Goal: Task Accomplishment & Management: Manage account settings

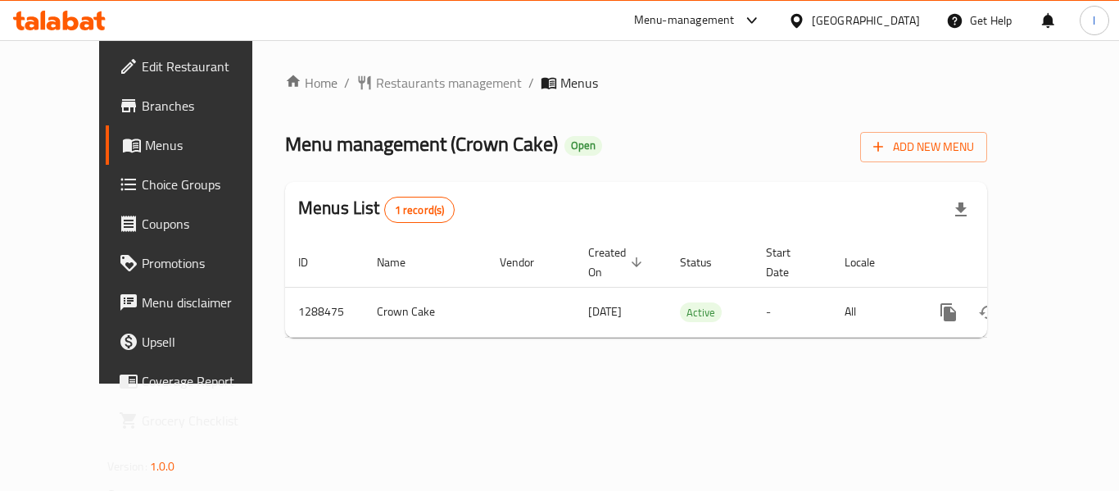
click at [142, 191] on span "Choice Groups" at bounding box center [207, 184] width 131 height 20
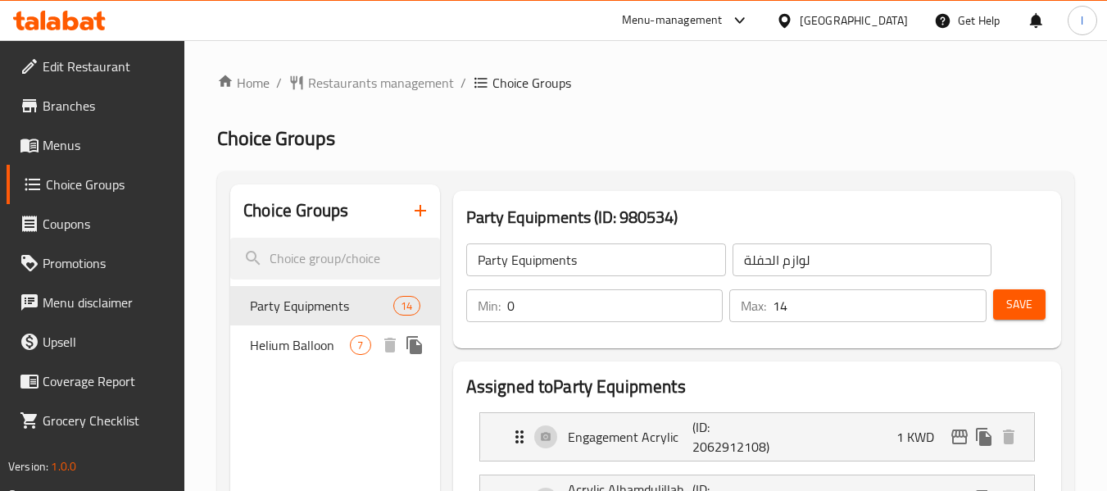
click at [310, 342] on span "Helium Balloon" at bounding box center [300, 345] width 100 height 20
type input "Helium Balloon"
type input "بالون هيليوم"
type input "7"
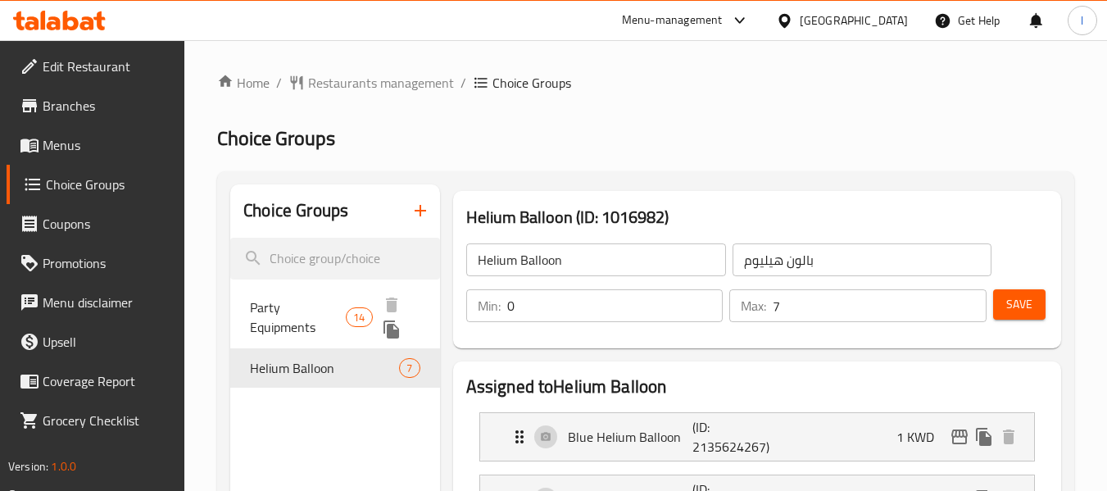
click at [326, 295] on div "Party Equipments 14" at bounding box center [334, 317] width 209 height 62
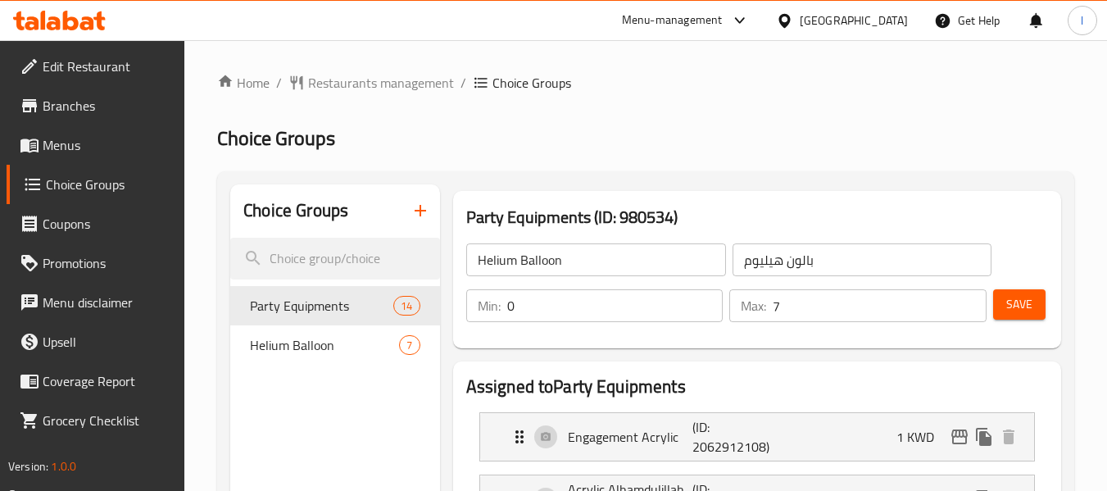
type input "Party Equipments"
type input "لوازم الحفلة"
type input "14"
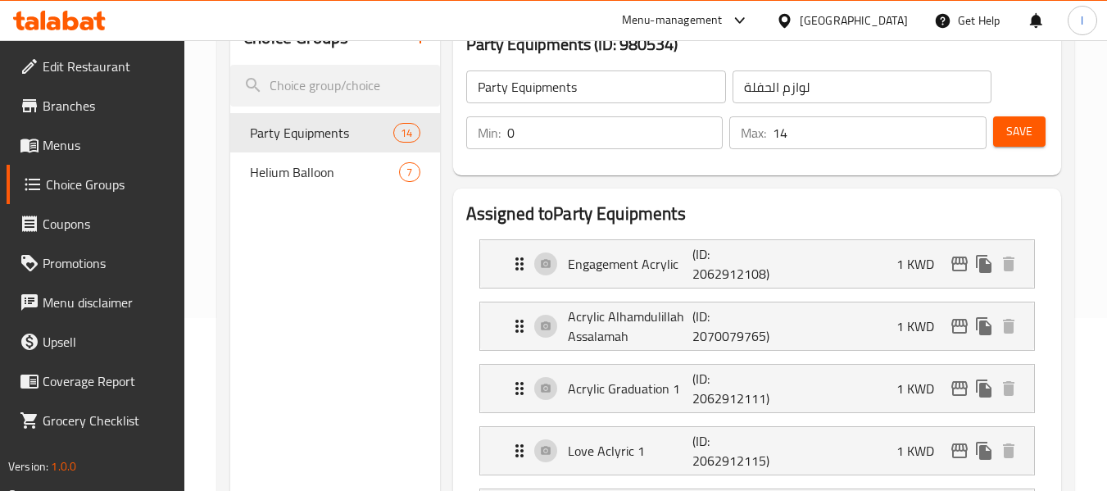
scroll to position [163, 0]
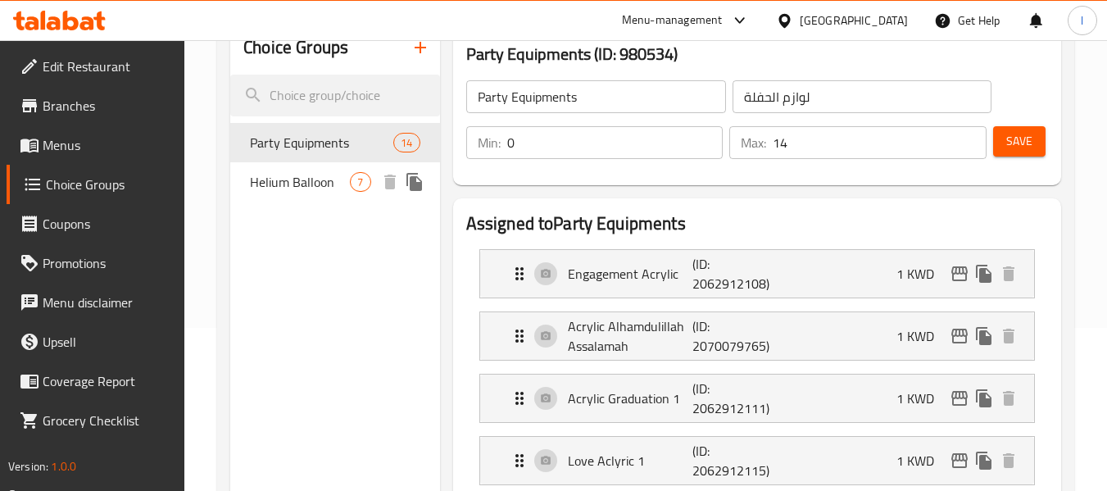
click at [306, 186] on span "Helium Balloon" at bounding box center [300, 182] width 100 height 20
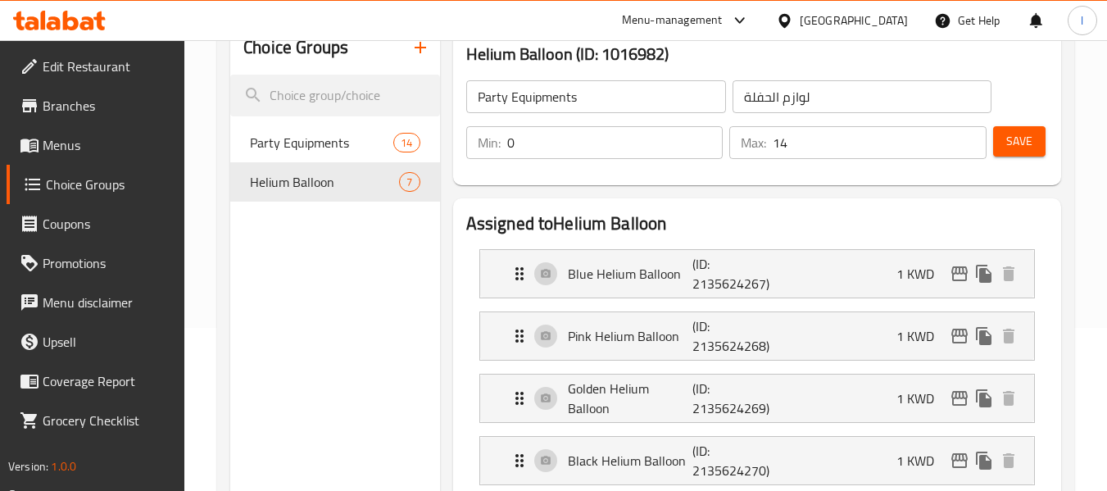
type input "Helium Balloon"
type input "بالون هيليوم"
type input "7"
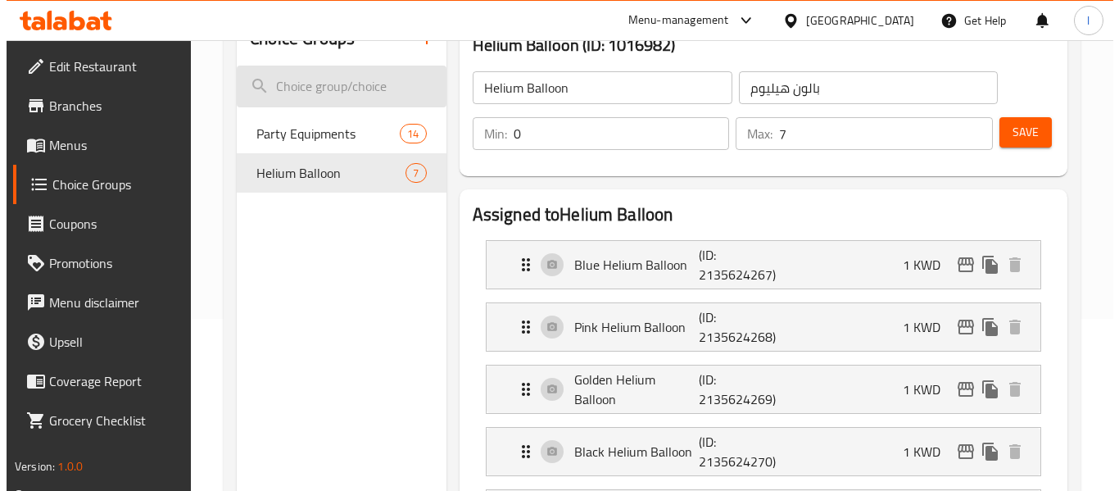
scroll to position [0, 0]
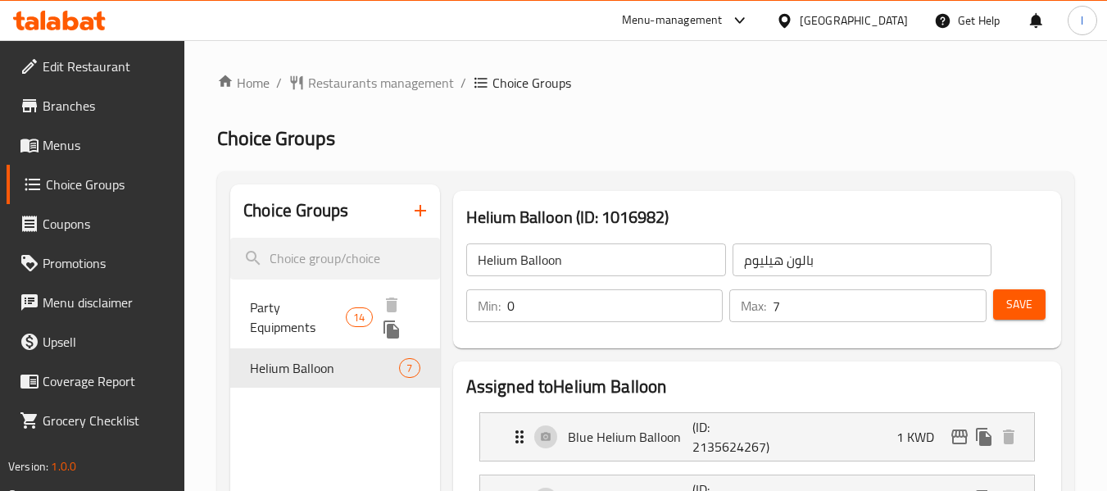
drag, startPoint x: 265, startPoint y: 318, endPoint x: 897, endPoint y: 38, distance: 691.7
click at [264, 319] on span "Party Equipments" at bounding box center [298, 316] width 96 height 39
type input "Party Equipments"
type input "لوازم الحفلة"
type input "14"
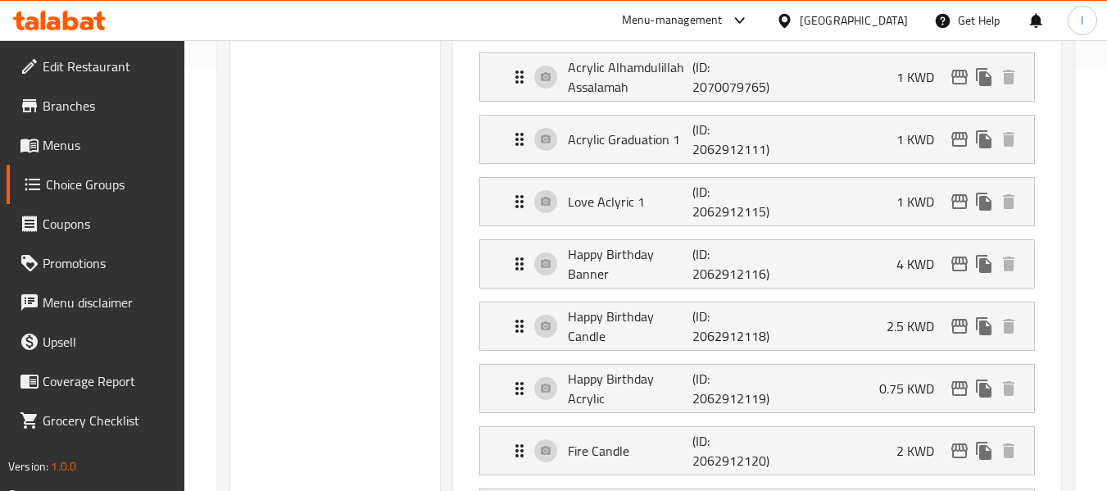
scroll to position [245, 0]
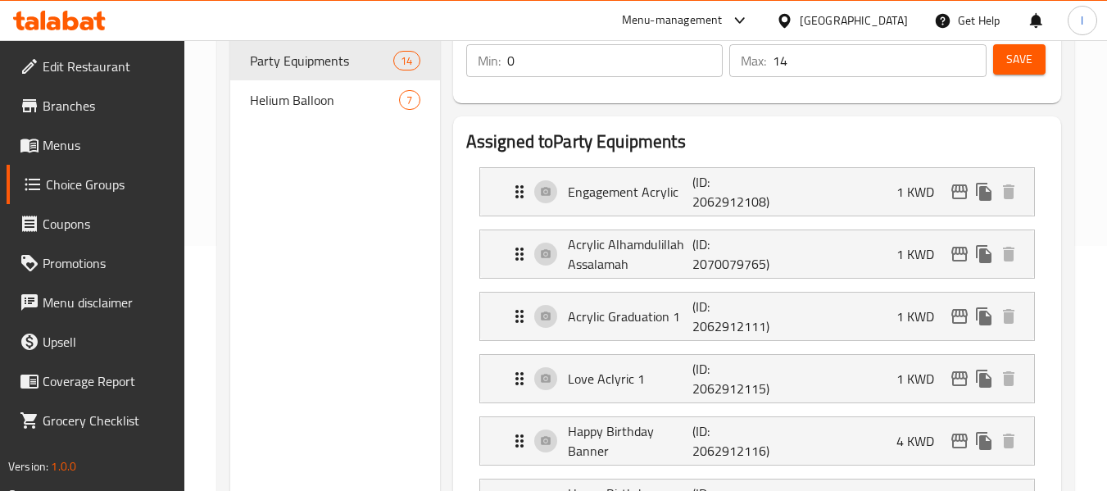
click at [349, 108] on span "Helium Balloon" at bounding box center [324, 100] width 149 height 20
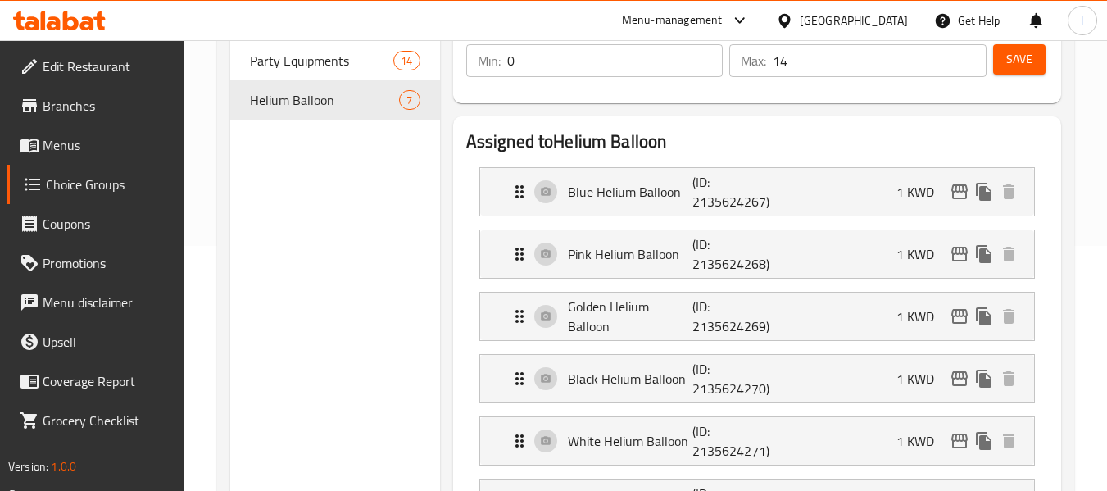
type input "Helium Balloon"
type input "بالون هيليوم"
type input "7"
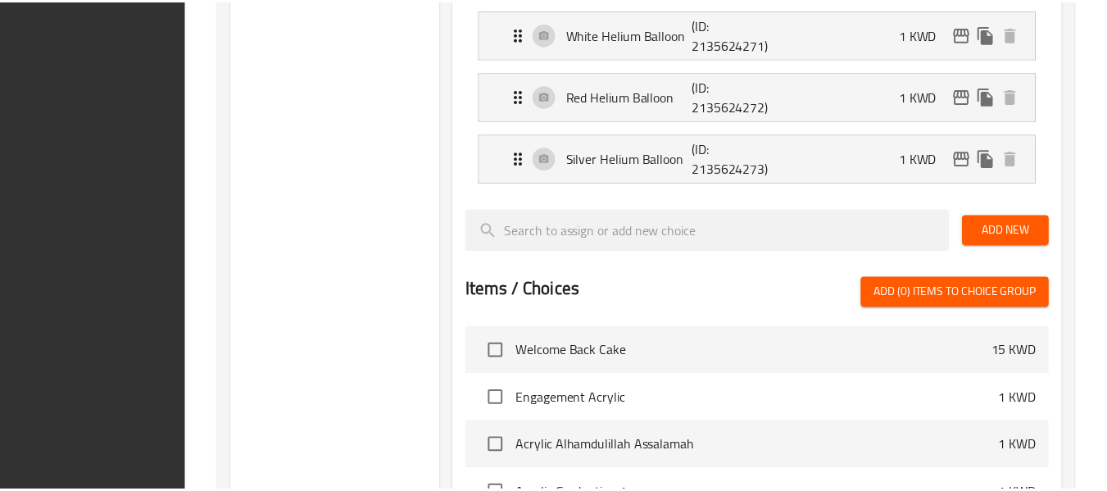
scroll to position [956, 0]
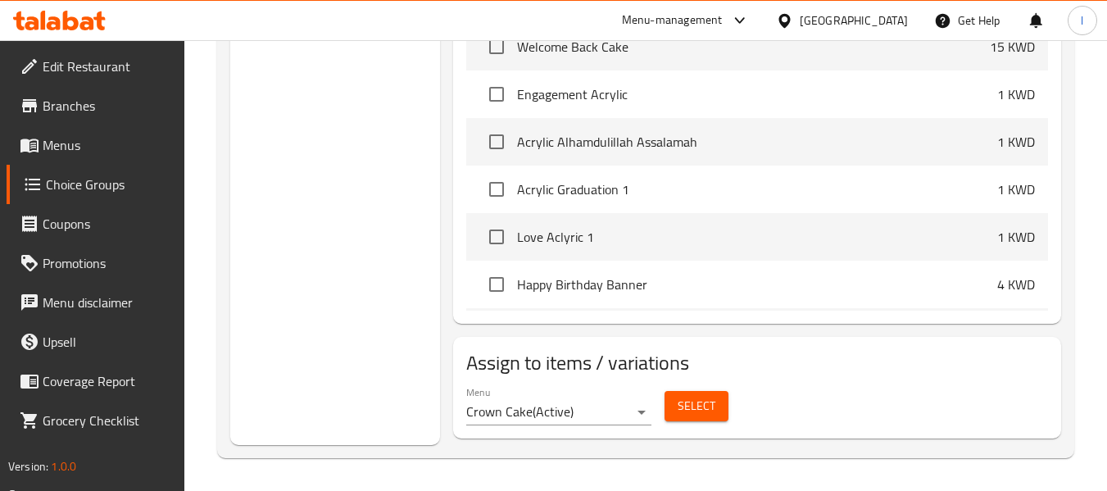
click at [882, 29] on div "[GEOGRAPHIC_DATA]" at bounding box center [853, 20] width 108 height 18
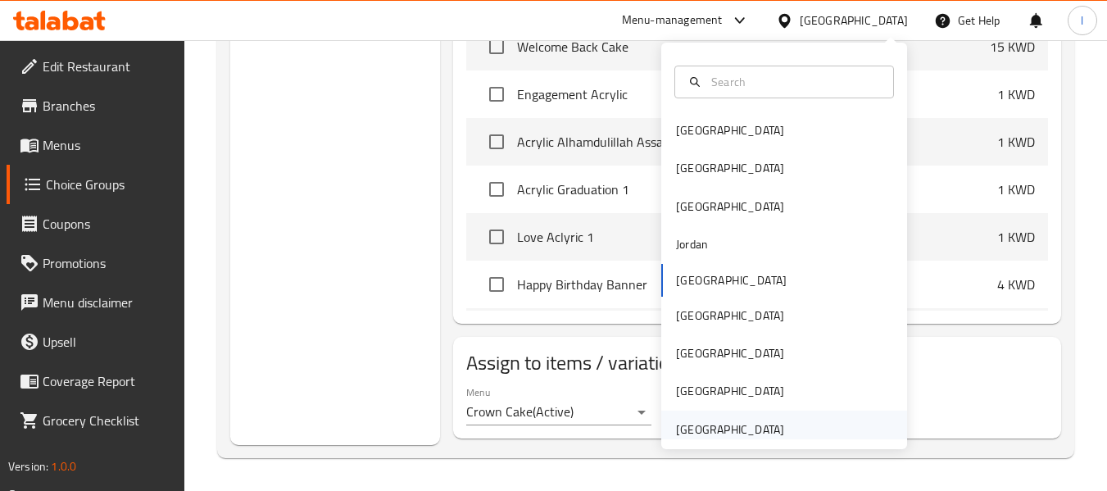
click at [690, 428] on div "[GEOGRAPHIC_DATA]" at bounding box center [730, 429] width 108 height 18
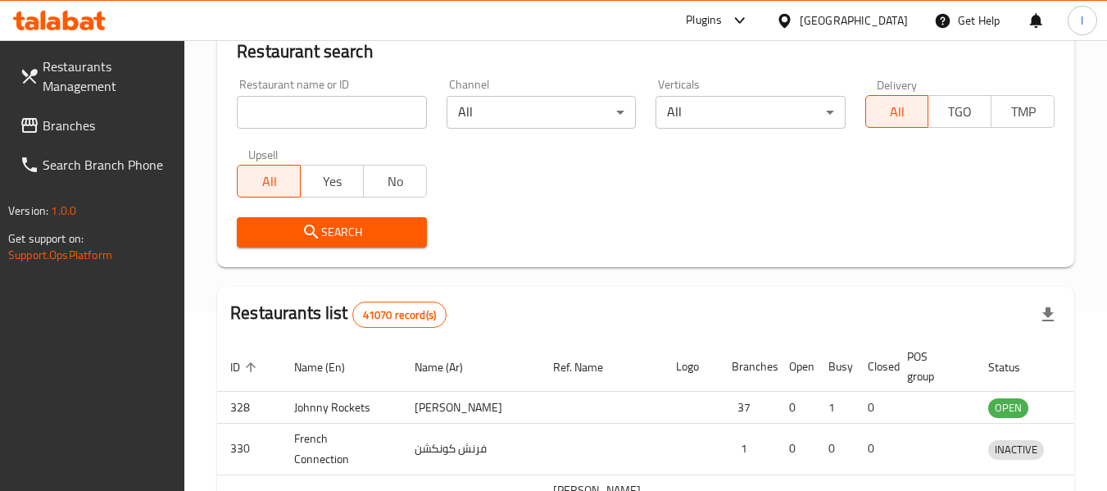
scroll to position [750, 0]
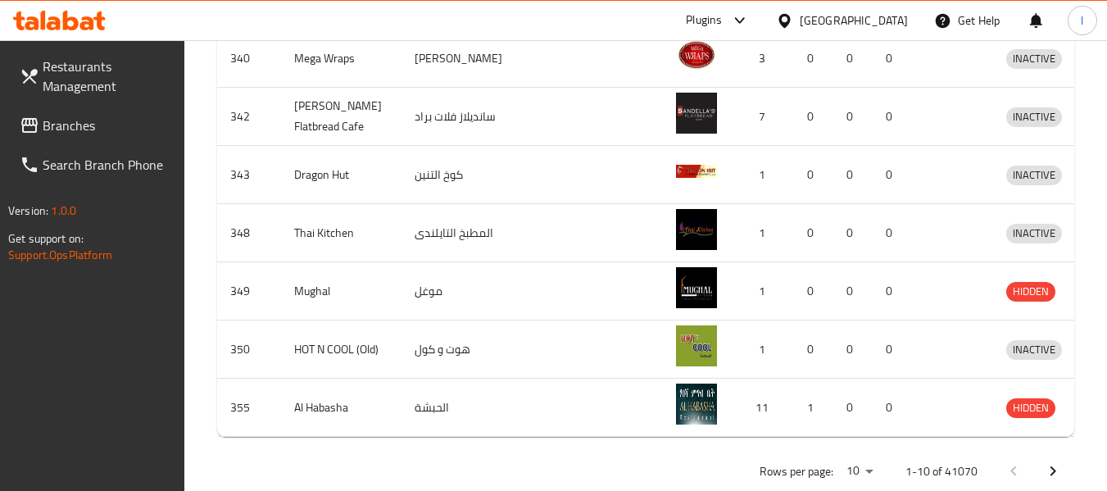
click at [111, 130] on span "Branches" at bounding box center [107, 125] width 129 height 20
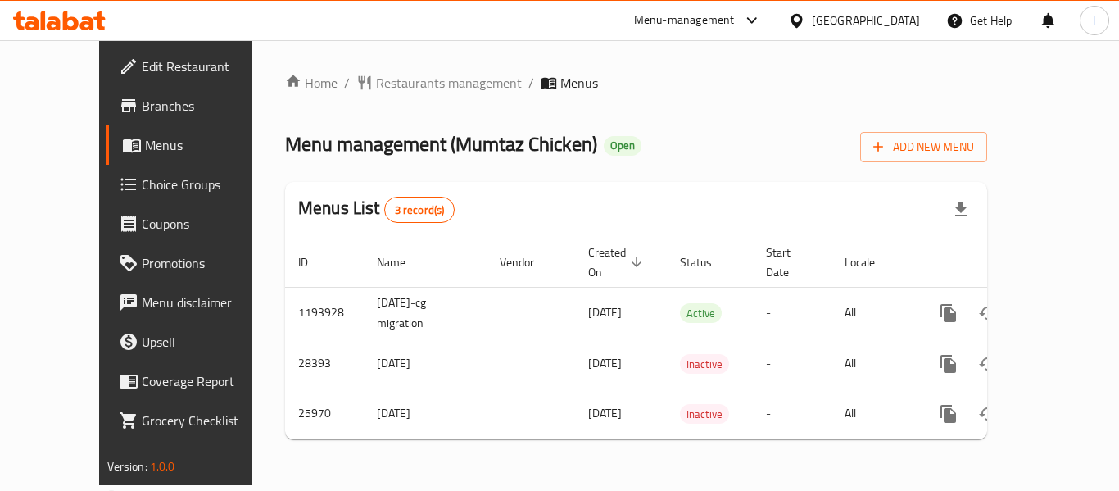
click at [142, 188] on span "Choice Groups" at bounding box center [207, 184] width 131 height 20
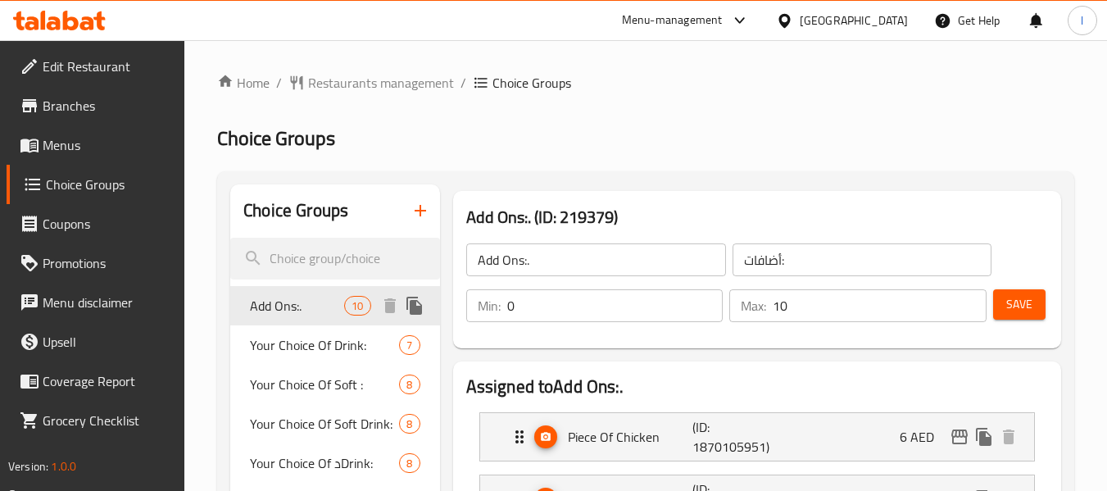
click at [287, 300] on span "Add Ons:." at bounding box center [297, 306] width 94 height 20
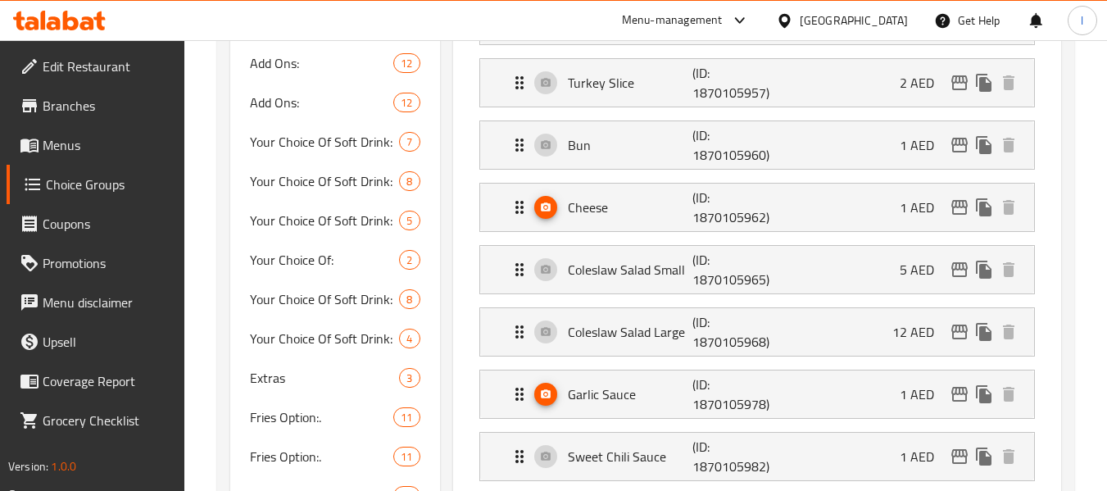
scroll to position [487, 0]
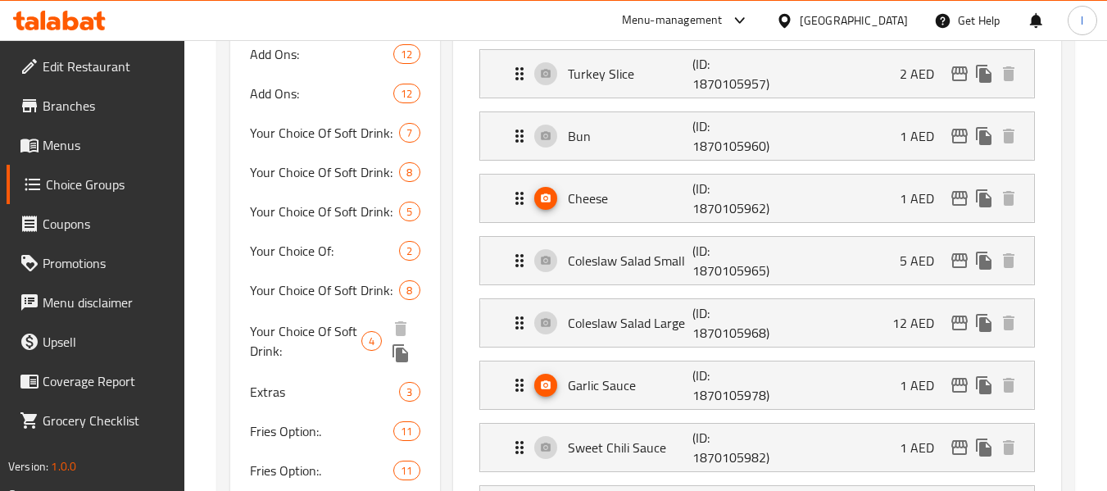
click at [269, 339] on span "Your Choice Of Soft Drink:" at bounding box center [305, 340] width 111 height 39
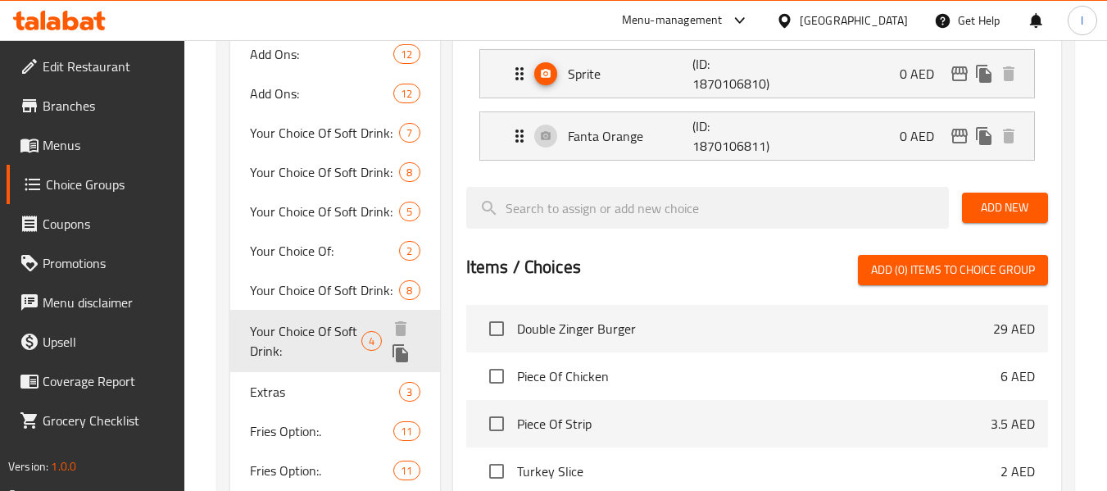
type input "Your Choice Of Soft Drink:"
type input "أختيارك من المشروب الغازي:"
type input "1"
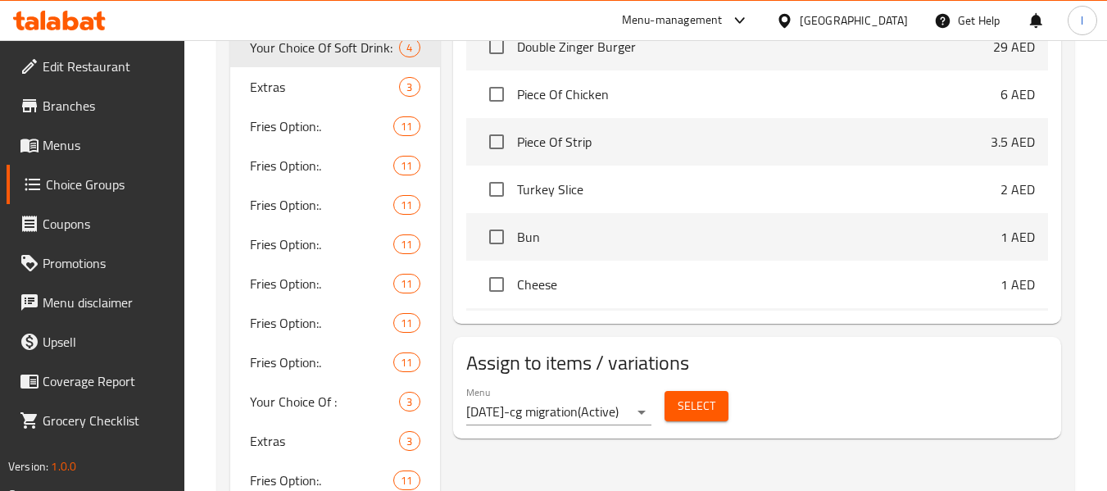
scroll to position [667, 0]
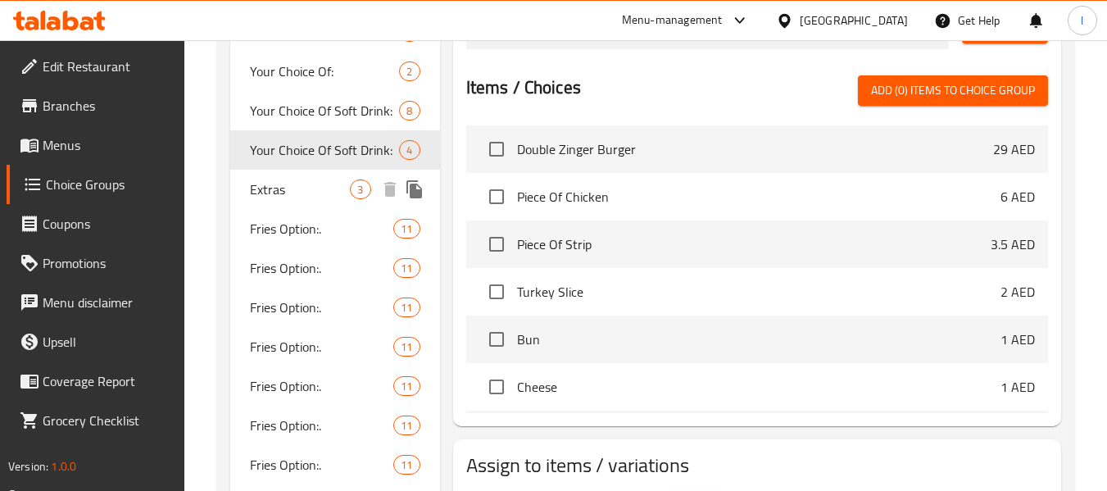
click at [277, 191] on span "Extras" at bounding box center [300, 189] width 100 height 20
type input "Extras"
type input "الإضافات"
type input "0"
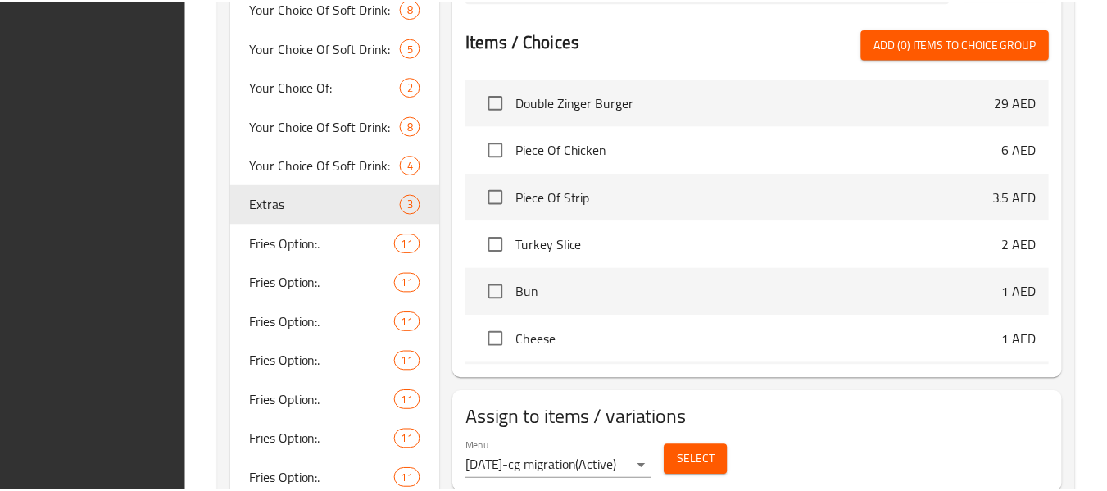
scroll to position [831, 0]
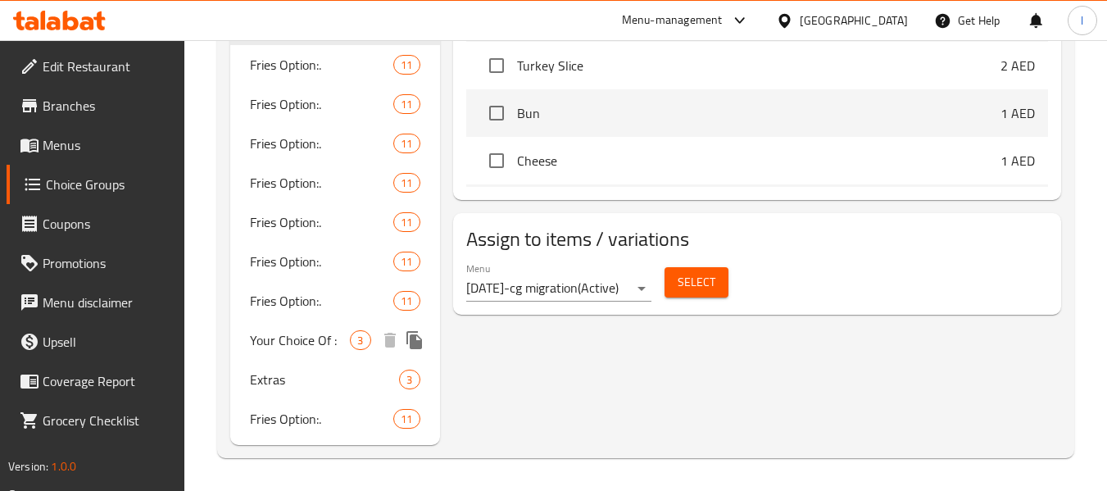
click at [264, 349] on span "Your Choice Of :" at bounding box center [300, 340] width 100 height 20
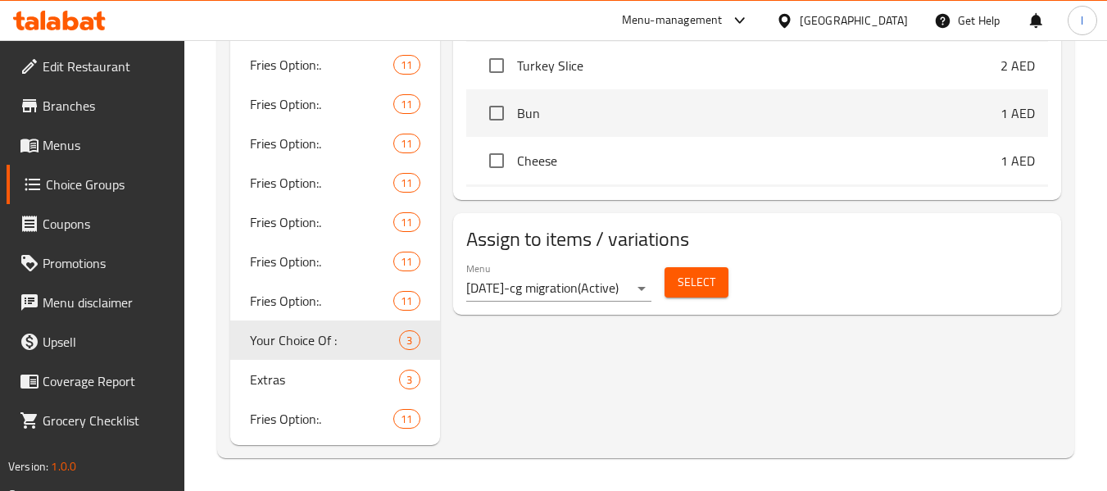
type input "Your Choice Of :"
type input "اختيارك من :"
type input "1"
